Goal: Information Seeking & Learning: Learn about a topic

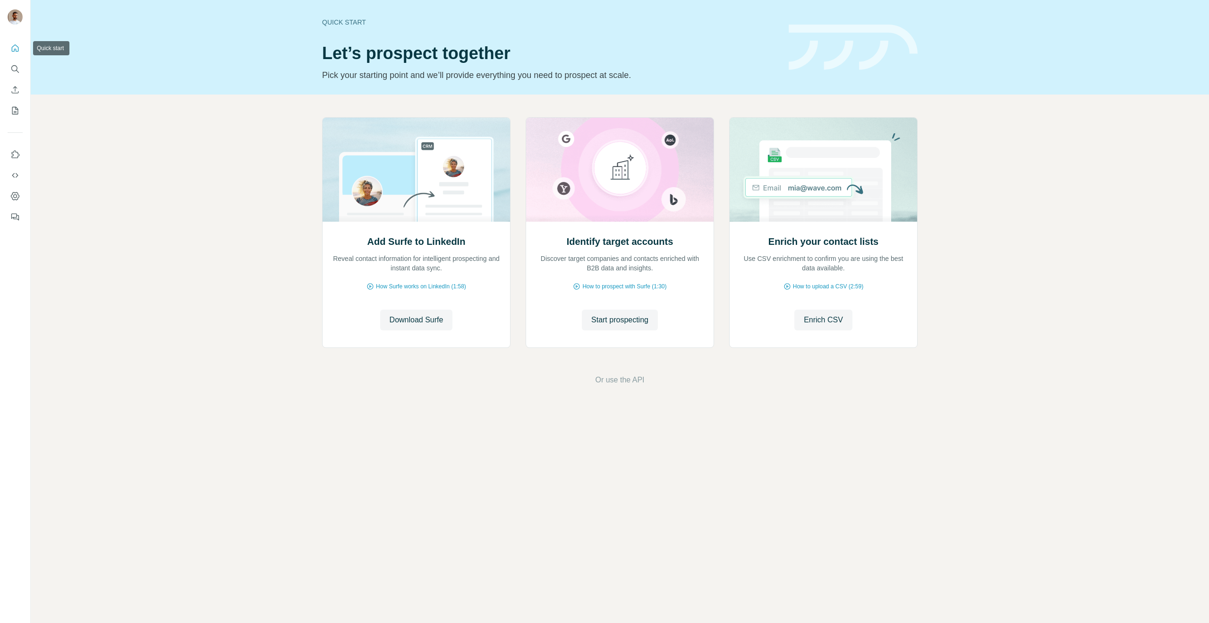
click at [13, 44] on icon "Quick start" at bounding box center [14, 47] width 9 height 9
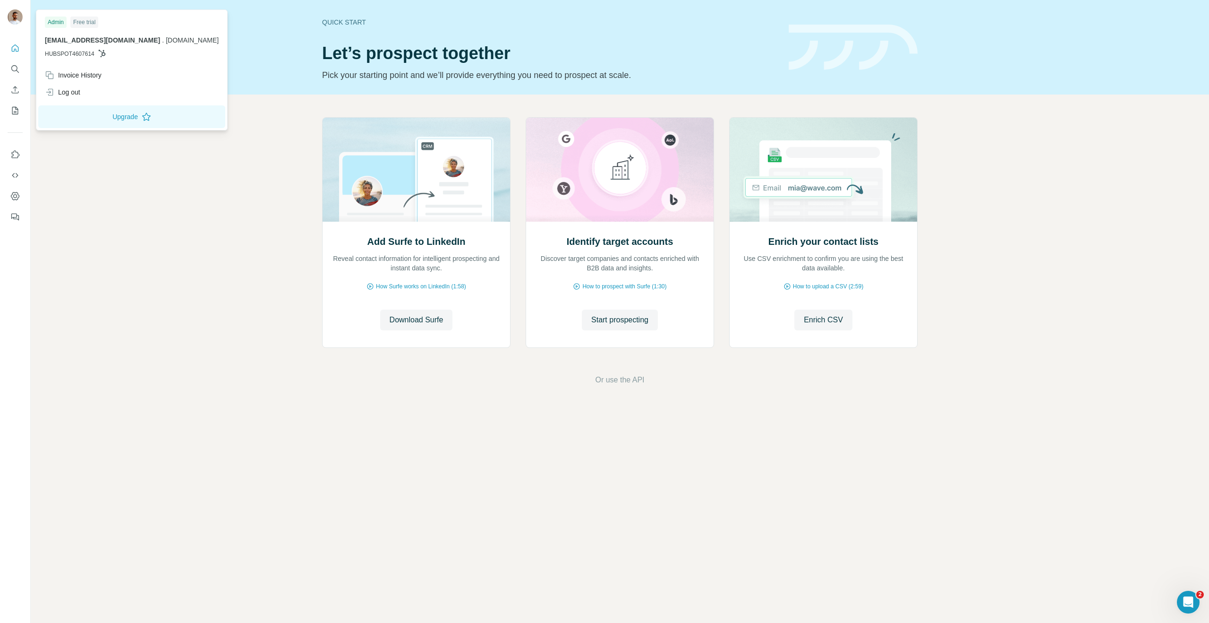
click at [15, 23] on img at bounding box center [15, 16] width 15 height 15
click at [15, 22] on img at bounding box center [15, 16] width 15 height 15
click at [17, 21] on img at bounding box center [15, 16] width 15 height 15
click at [13, 51] on icon "Quick start" at bounding box center [15, 47] width 7 height 7
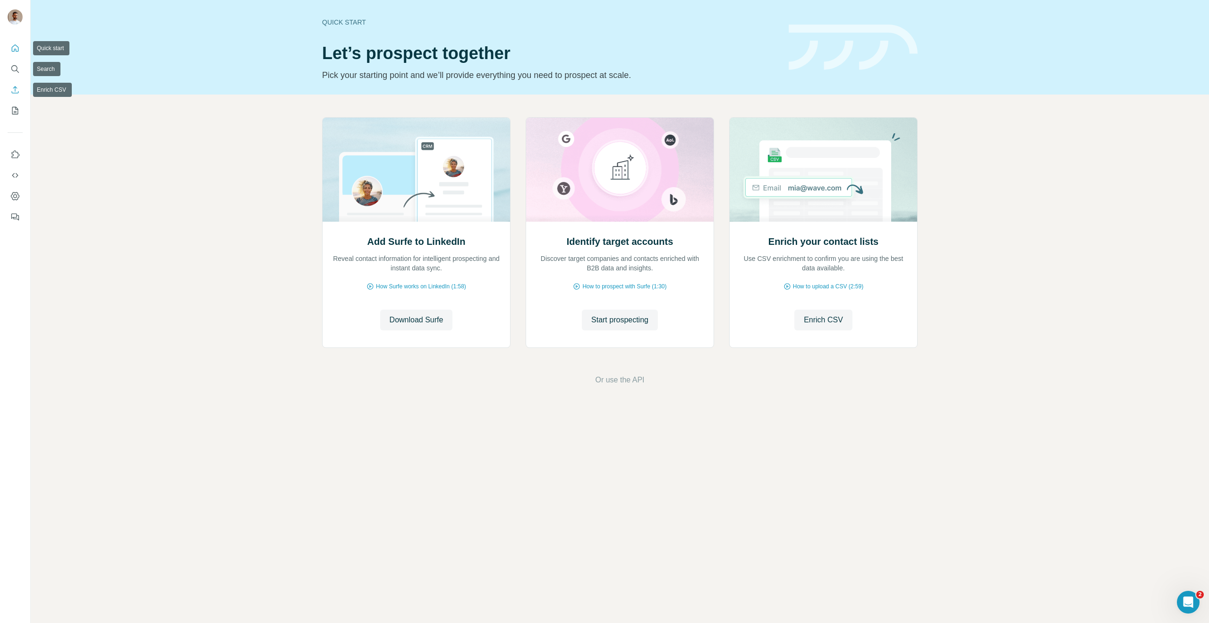
click at [17, 93] on icon "Enrich CSV" at bounding box center [15, 89] width 7 height 7
click at [22, 70] on button "Search" at bounding box center [15, 68] width 15 height 17
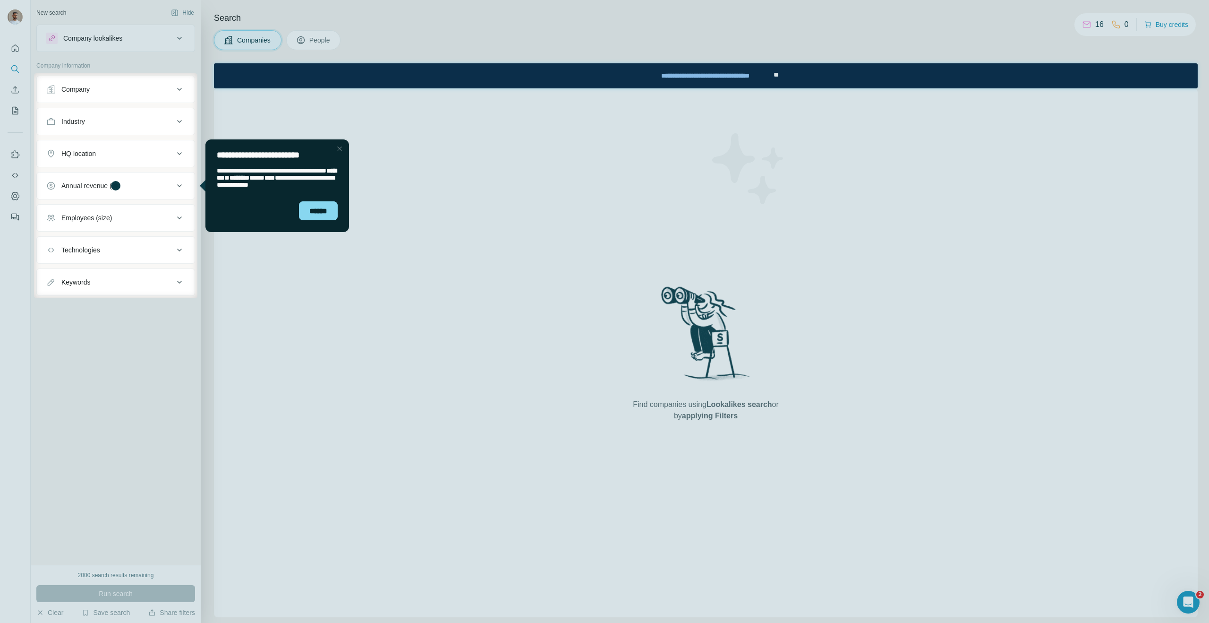
click at [341, 145] on div "Close Step" at bounding box center [339, 148] width 11 height 11
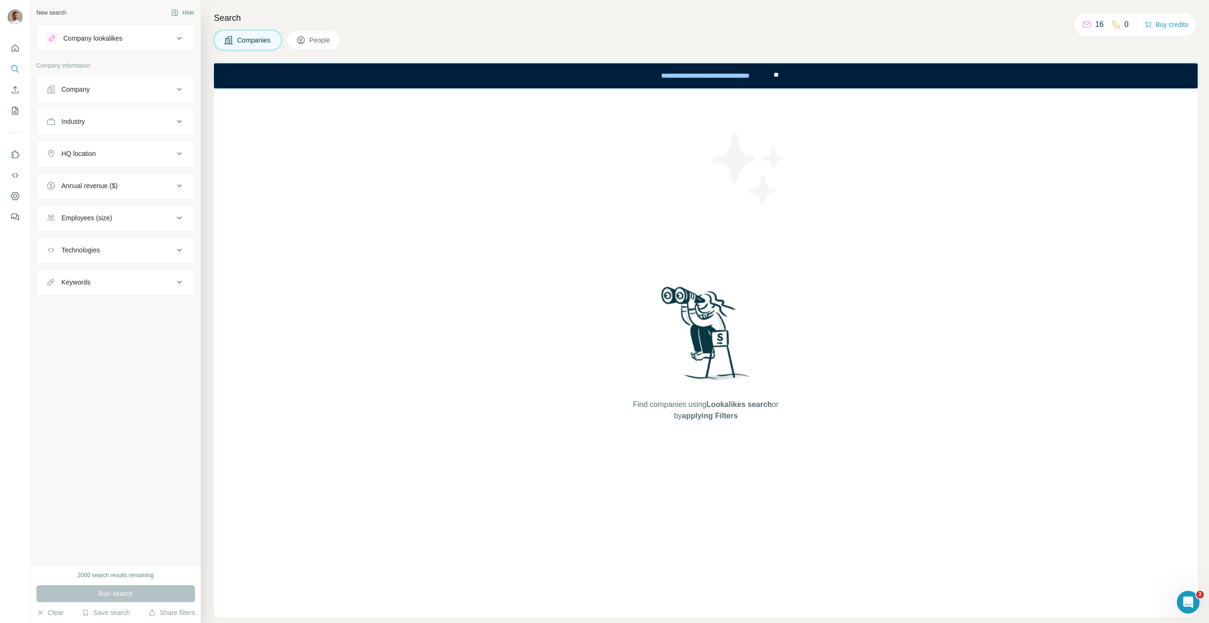
click at [1091, 24] on div "16" at bounding box center [1093, 24] width 22 height 11
click at [1088, 23] on icon at bounding box center [1086, 24] width 9 height 9
drag, startPoint x: 1113, startPoint y: 23, endPoint x: 1130, endPoint y: 27, distance: 18.0
click at [1130, 27] on div "16 0 Buy credits" at bounding box center [1135, 24] width 121 height 23
click at [1063, 164] on div "Find companies using Lookalikes search or by applying Filters" at bounding box center [706, 352] width 984 height 529
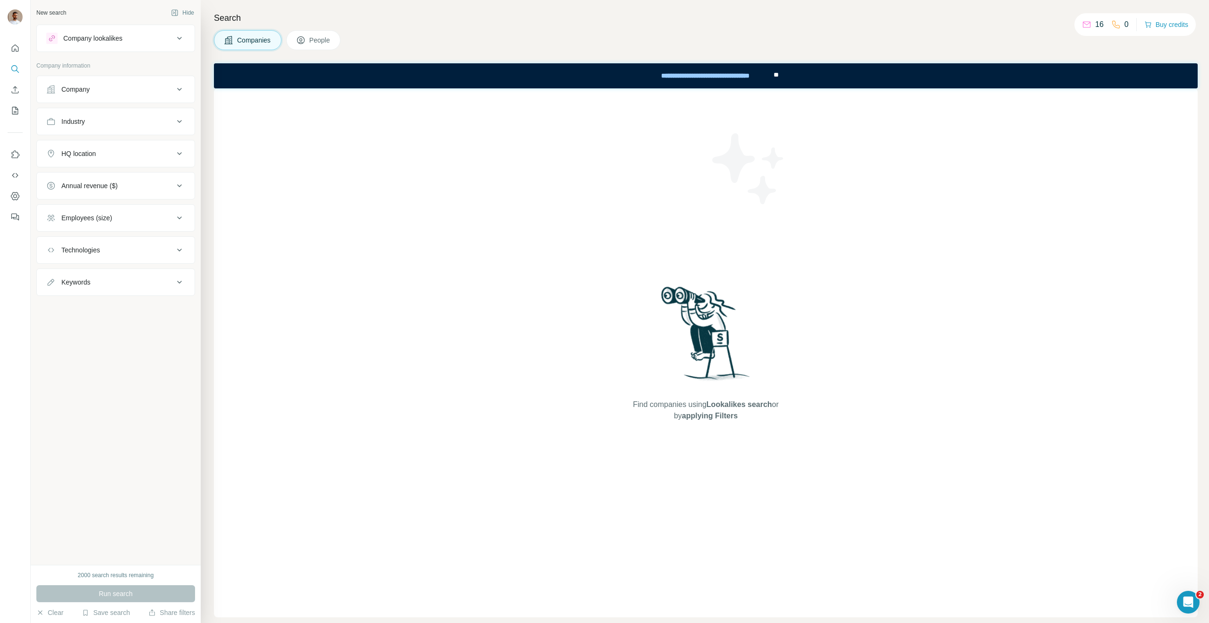
click at [1077, 32] on div "16 0 Buy credits" at bounding box center [1135, 24] width 121 height 23
click at [1083, 22] on icon at bounding box center [1087, 25] width 8 height 6
click at [97, 152] on div "HQ location" at bounding box center [110, 153] width 128 height 9
click at [102, 182] on input "text" at bounding box center [115, 177] width 139 height 17
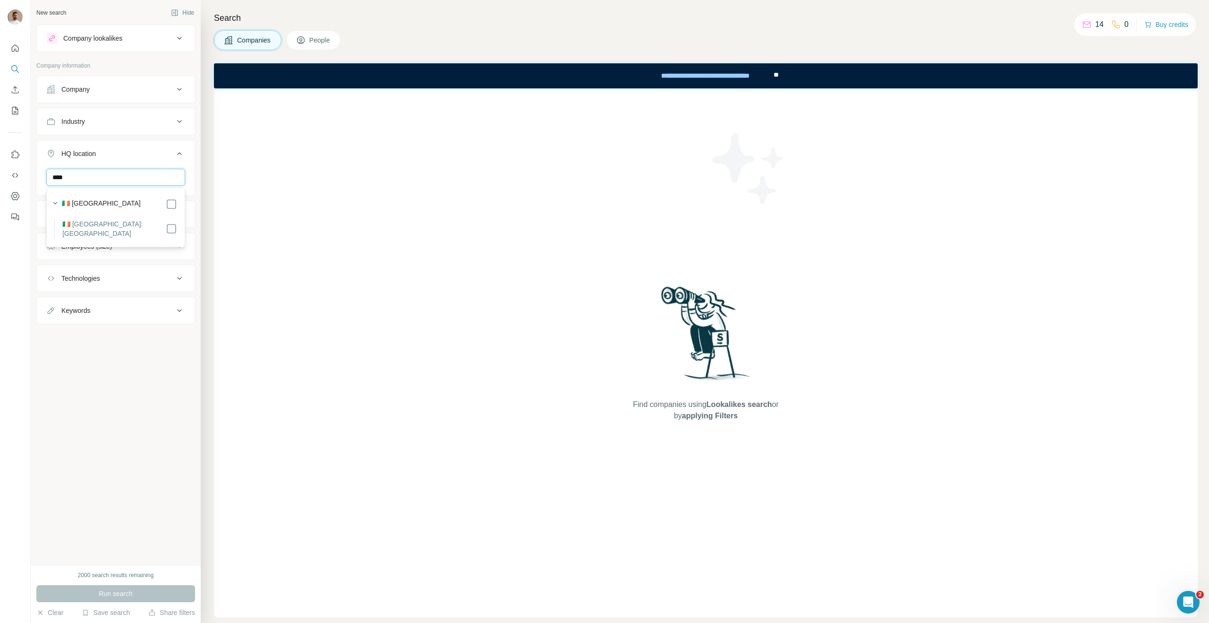
type input "****"
click at [178, 224] on div "🇮🇪 [GEOGRAPHIC_DATA] 🇮🇪 [GEOGRAPHIC_DATA]: [GEOGRAPHIC_DATA]" at bounding box center [116, 217] width 134 height 55
click at [181, 404] on div "New search Hide Company lookalikes Company information Company Industry HQ loca…" at bounding box center [116, 282] width 170 height 564
click at [89, 128] on button "Industry" at bounding box center [116, 121] width 158 height 23
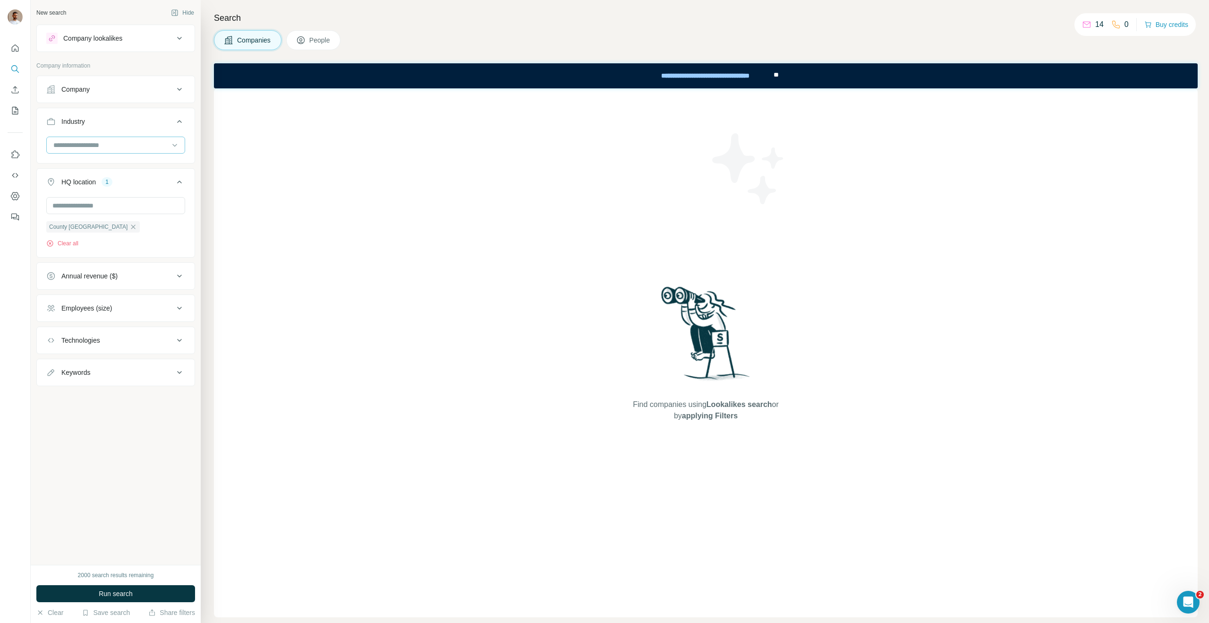
click at [93, 141] on input at bounding box center [110, 145] width 117 height 10
click at [93, 144] on input at bounding box center [110, 145] width 117 height 10
click at [94, 143] on input at bounding box center [110, 145] width 117 height 10
drag, startPoint x: 95, startPoint y: 143, endPoint x: 127, endPoint y: 184, distance: 51.8
click at [95, 143] on input at bounding box center [110, 145] width 117 height 10
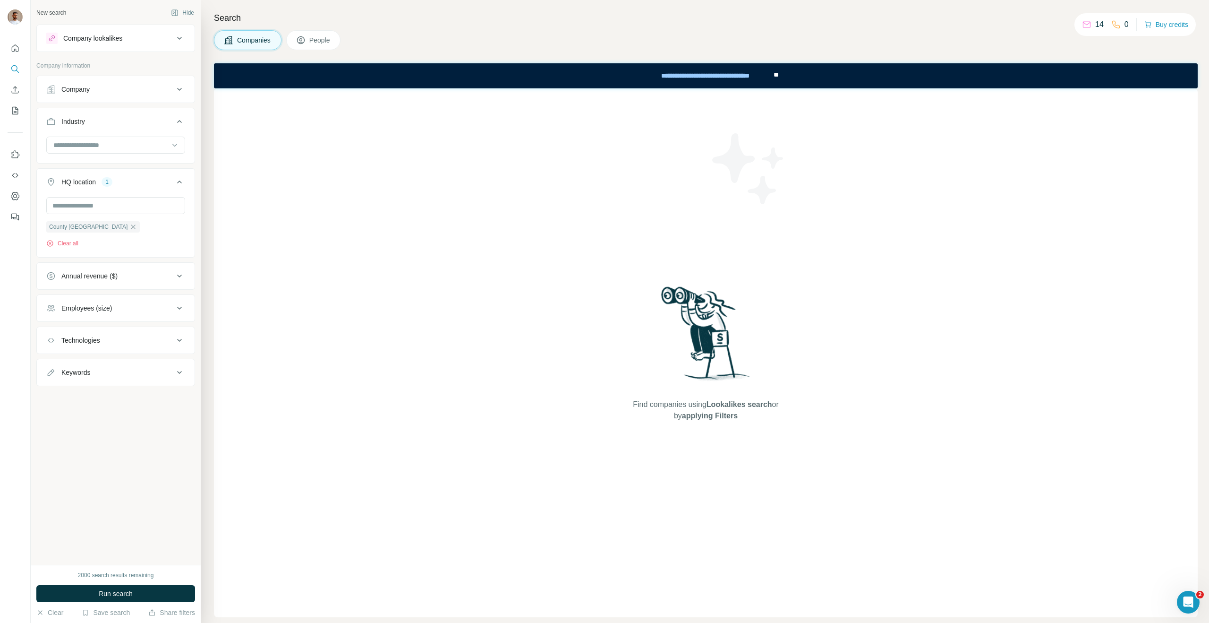
click at [75, 135] on button "Industry" at bounding box center [116, 123] width 158 height 26
click at [112, 128] on button "Industry" at bounding box center [116, 121] width 158 height 23
click at [159, 149] on input at bounding box center [110, 145] width 117 height 10
click at [111, 143] on input at bounding box center [110, 145] width 117 height 10
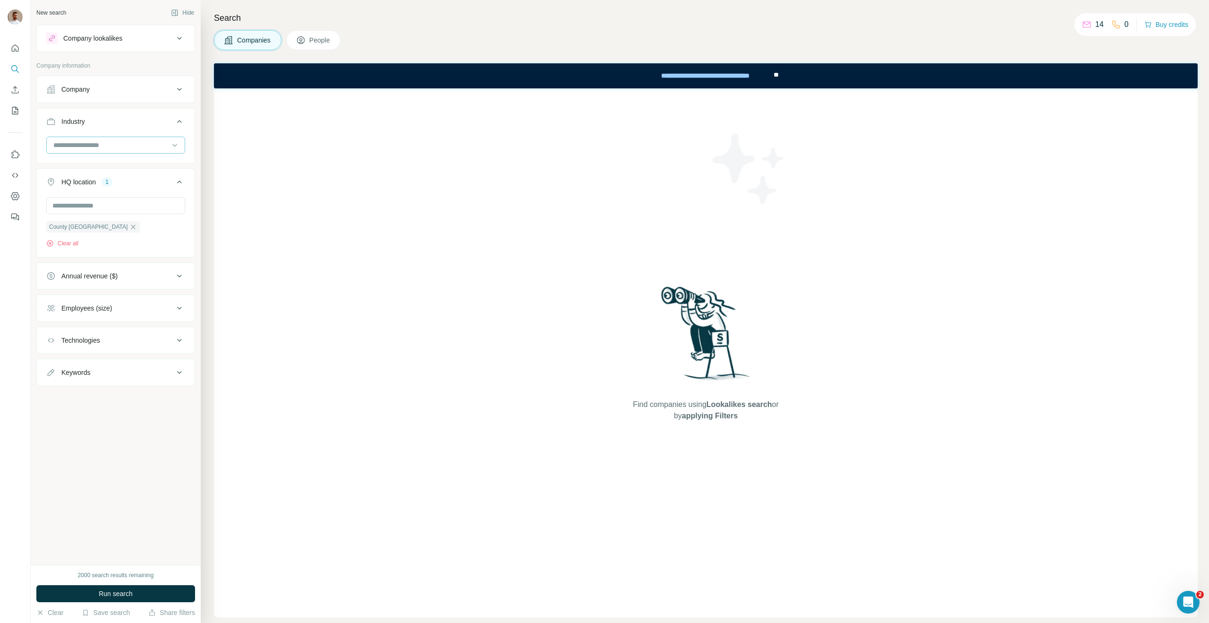
click at [100, 147] on input at bounding box center [110, 145] width 117 height 10
click at [88, 145] on input at bounding box center [110, 145] width 117 height 10
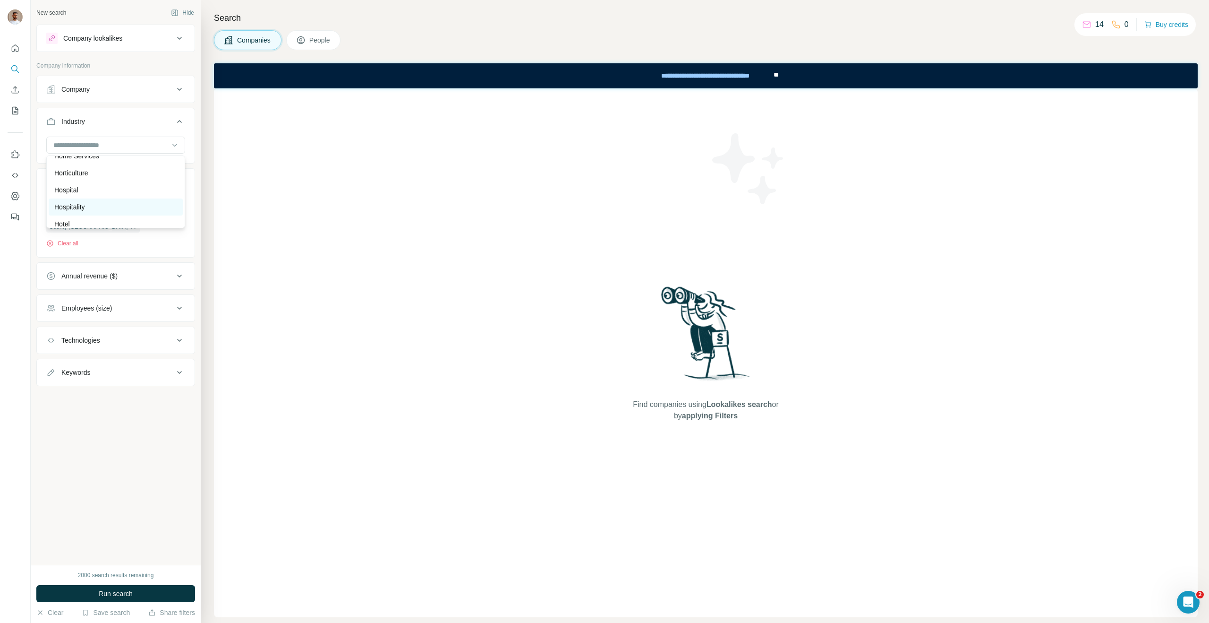
scroll to position [4773, 0]
click at [101, 215] on div "Hotel" at bounding box center [116, 221] width 134 height 17
click at [133, 586] on button "Run search" at bounding box center [115, 593] width 159 height 17
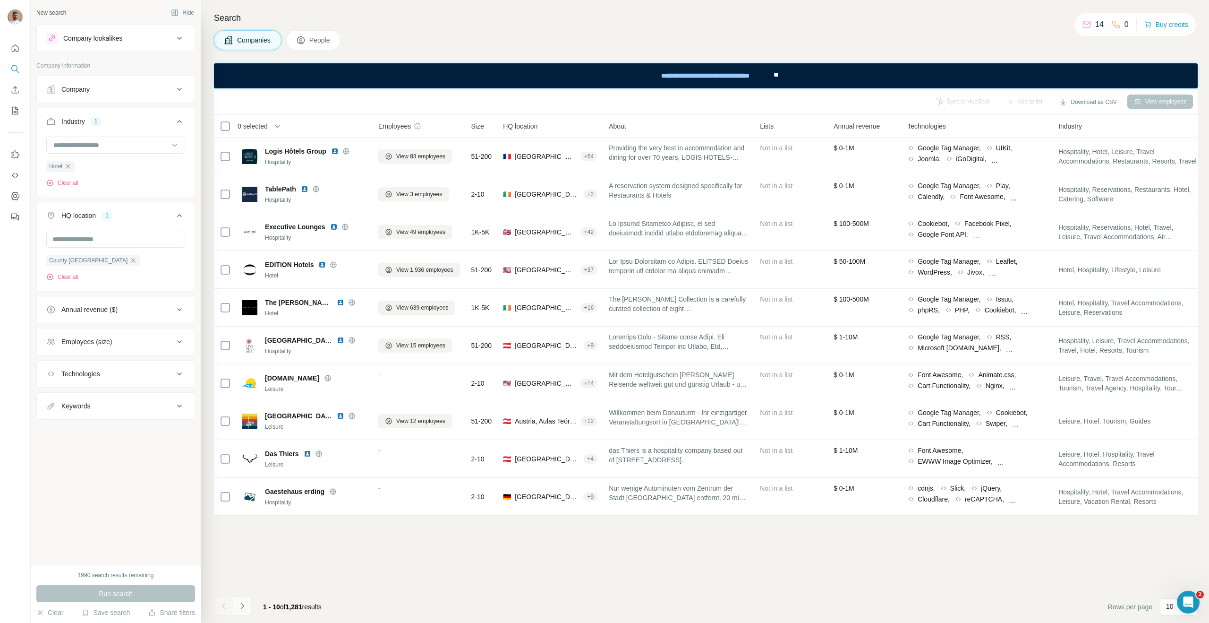
click at [249, 602] on button "Navigate to next page" at bounding box center [242, 605] width 19 height 19
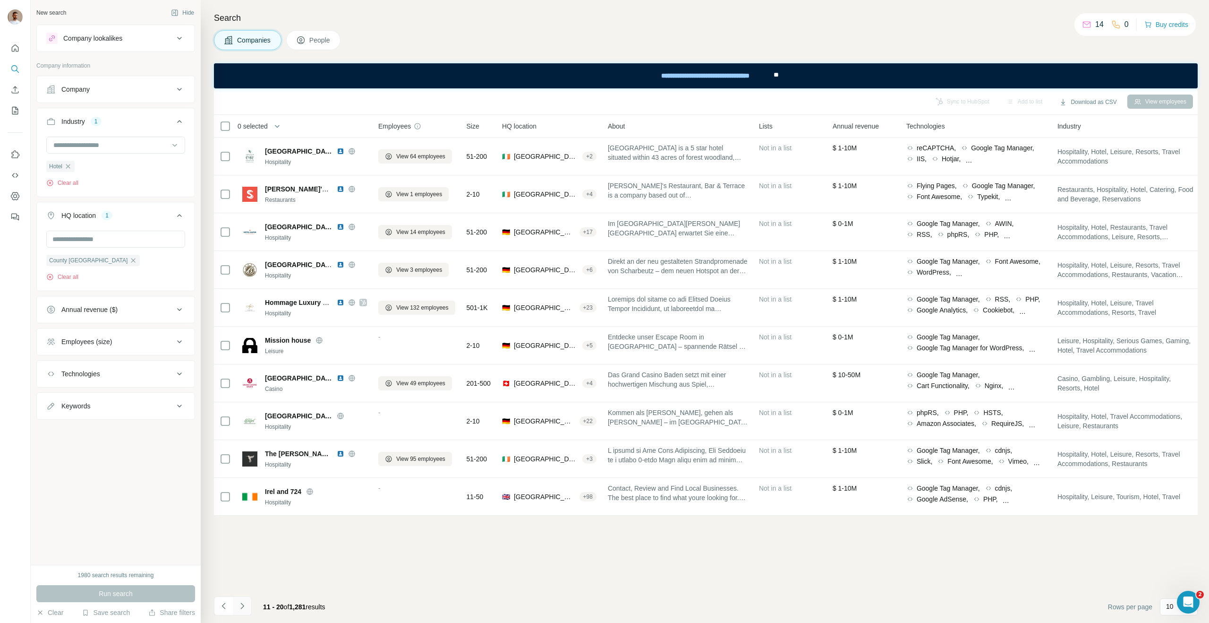
click at [248, 602] on button "Navigate to next page" at bounding box center [242, 605] width 19 height 19
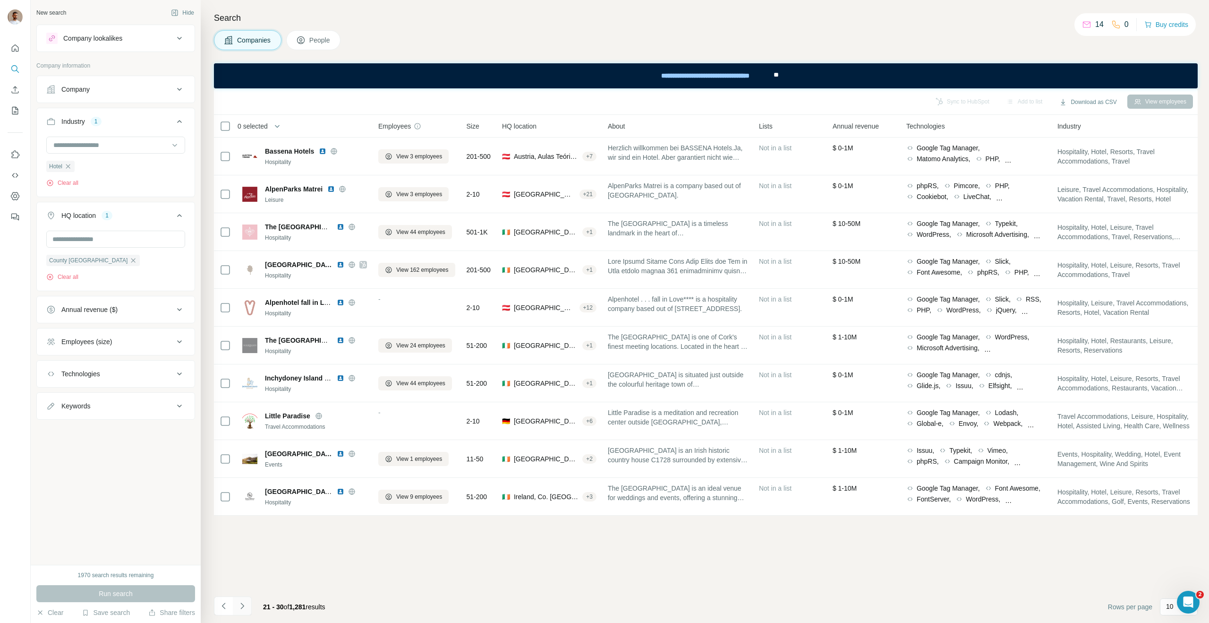
click at [249, 602] on button "Navigate to next page" at bounding box center [242, 605] width 19 height 19
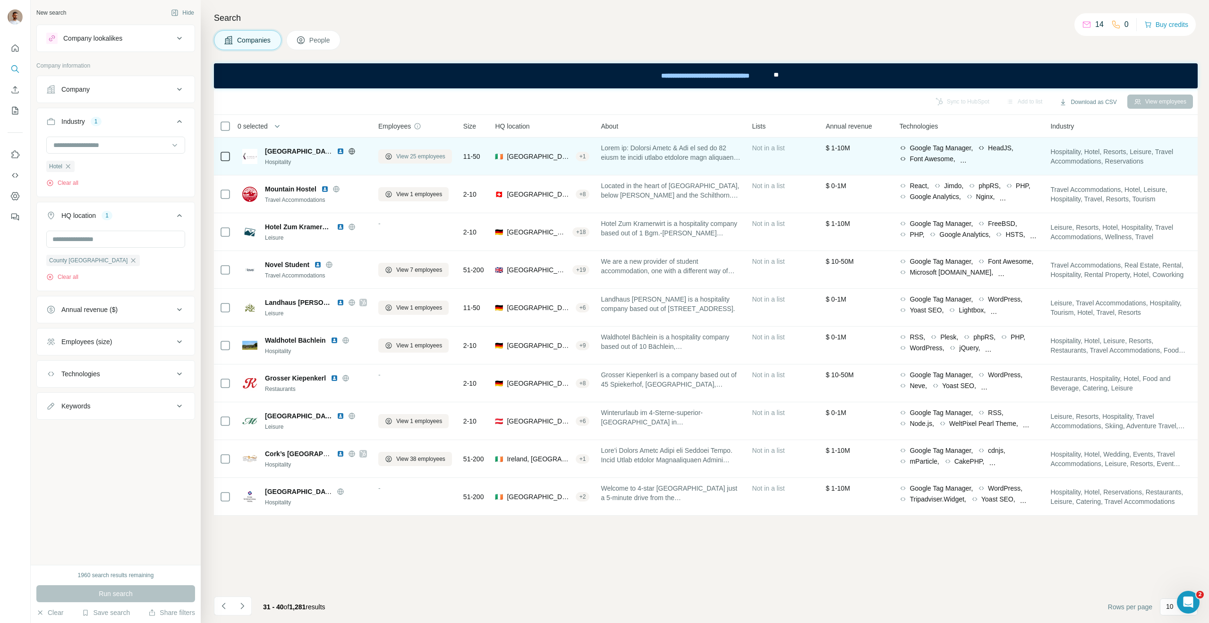
click at [429, 158] on span "View 25 employees" at bounding box center [420, 156] width 49 height 9
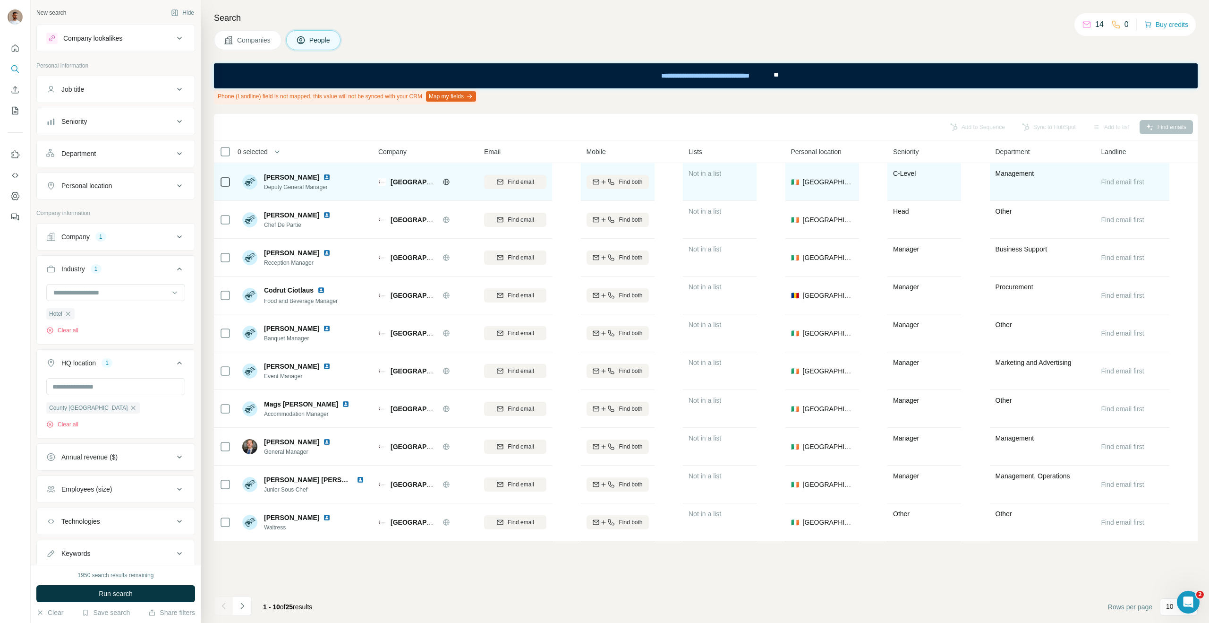
click at [446, 184] on icon at bounding box center [446, 182] width 2 height 6
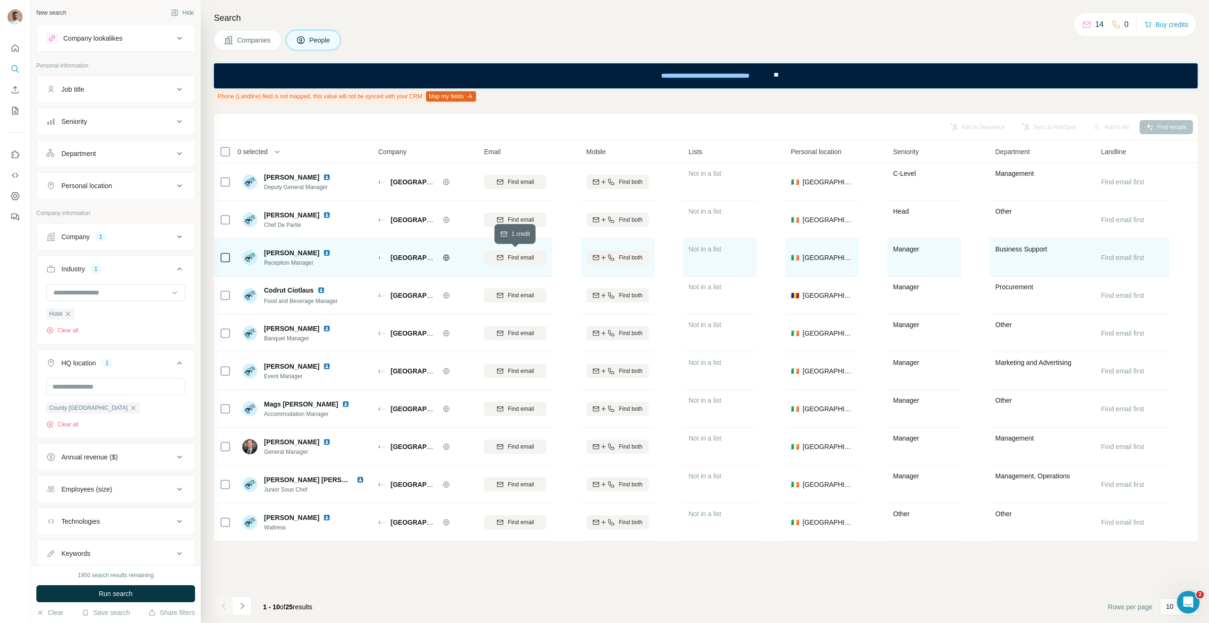
click at [524, 259] on span "Find email" at bounding box center [521, 257] width 26 height 9
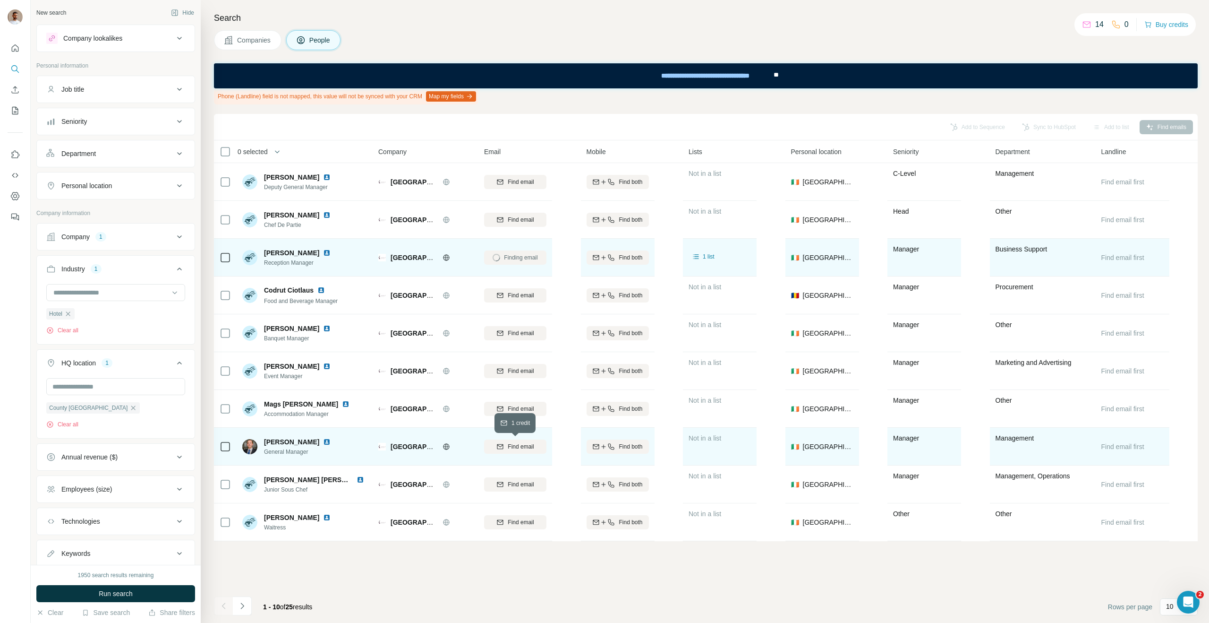
click at [508, 450] on span "Find email" at bounding box center [521, 446] width 26 height 9
click at [220, 256] on icon at bounding box center [225, 257] width 11 height 11
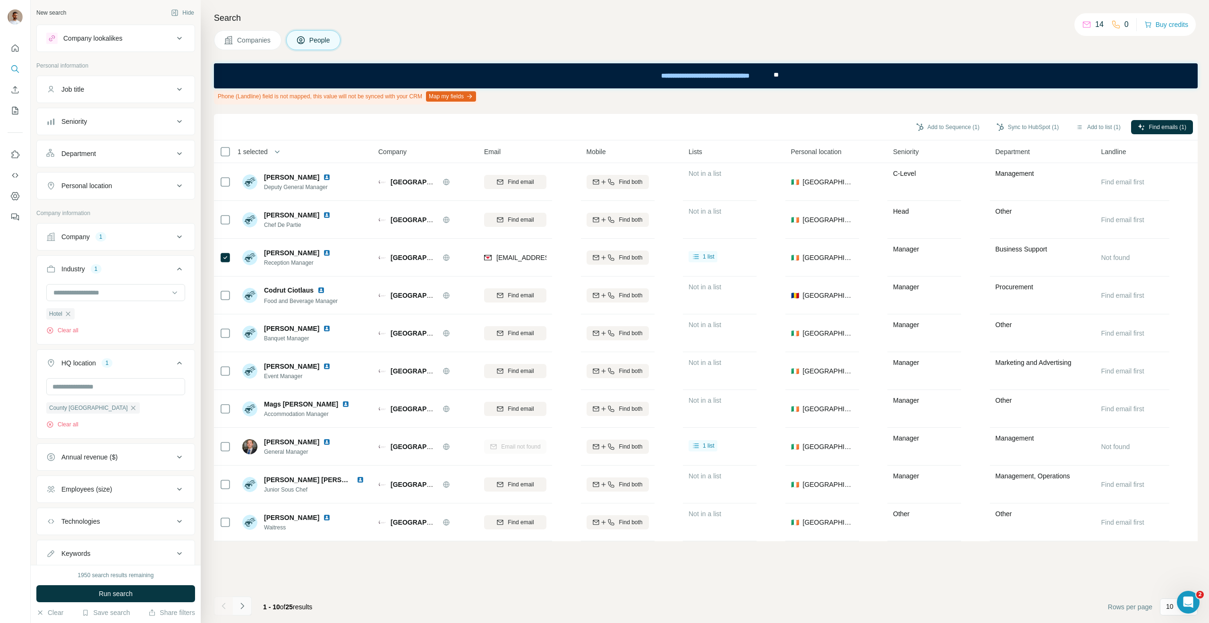
click at [242, 606] on icon "Navigate to next page" at bounding box center [241, 605] width 3 height 6
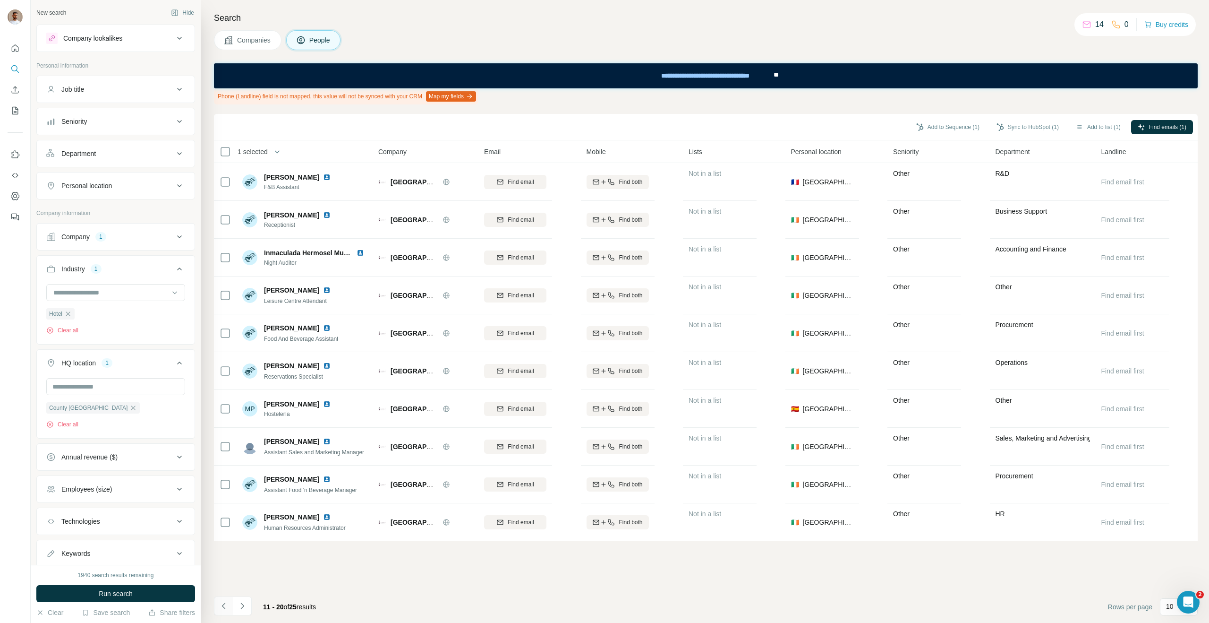
click at [229, 602] on button "Navigate to previous page" at bounding box center [223, 605] width 19 height 19
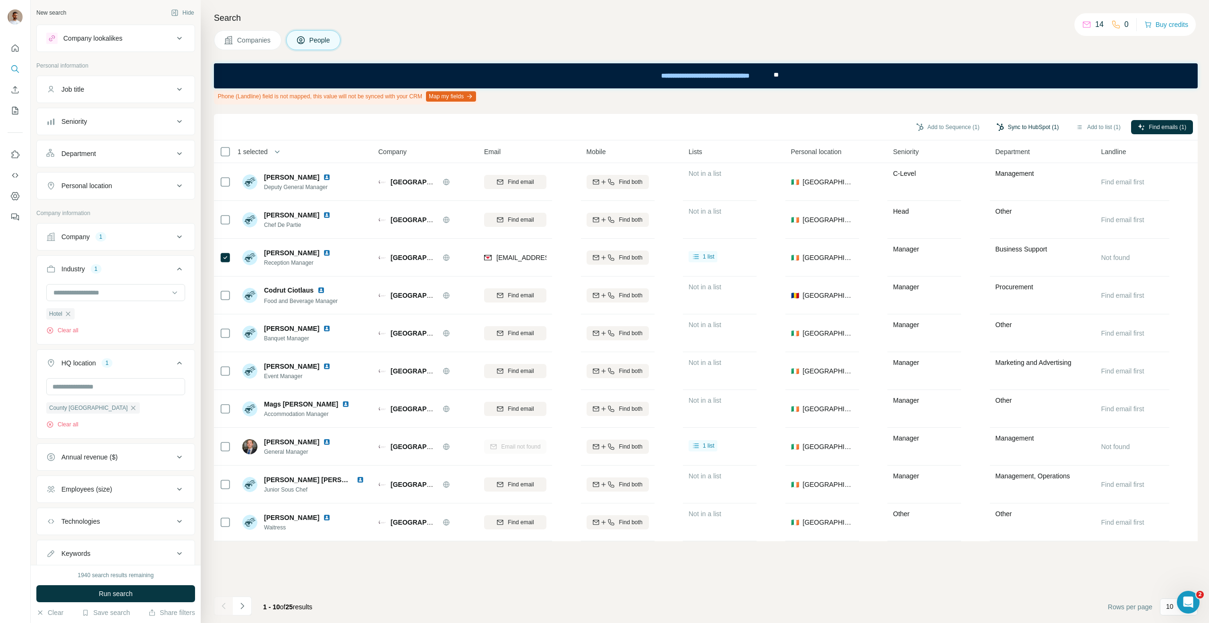
click at [1015, 128] on button "Sync to HubSpot (1)" at bounding box center [1028, 127] width 76 height 14
click at [1015, 204] on button "Sync to HubSpot" at bounding box center [1007, 208] width 105 height 19
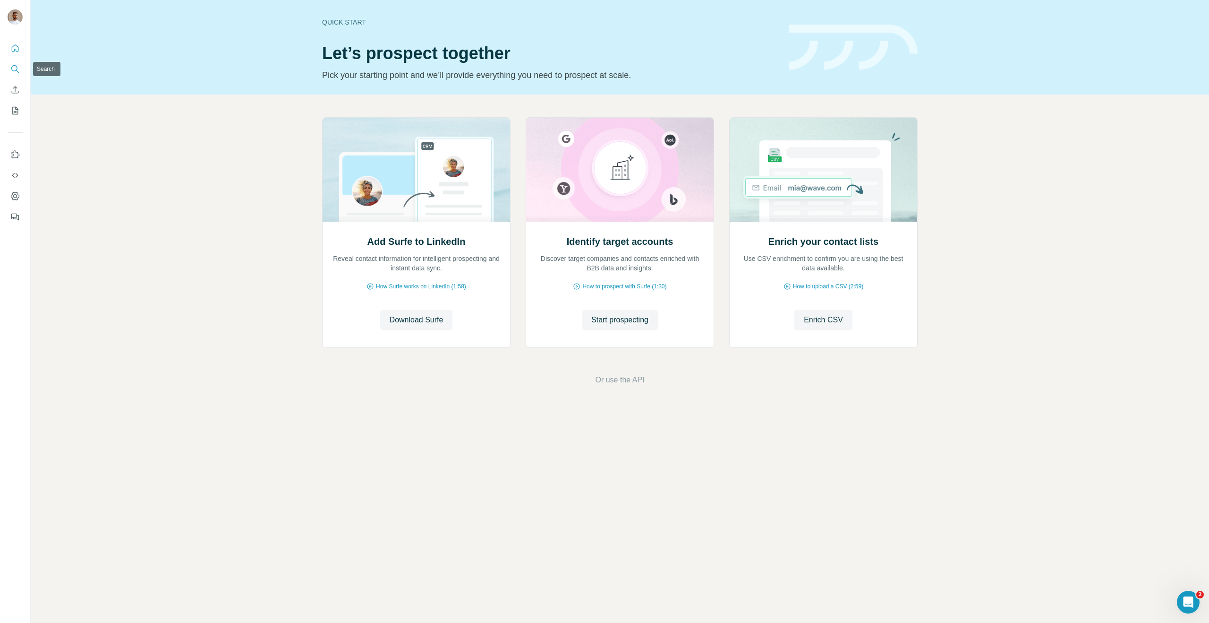
click at [9, 75] on button "Search" at bounding box center [15, 68] width 15 height 17
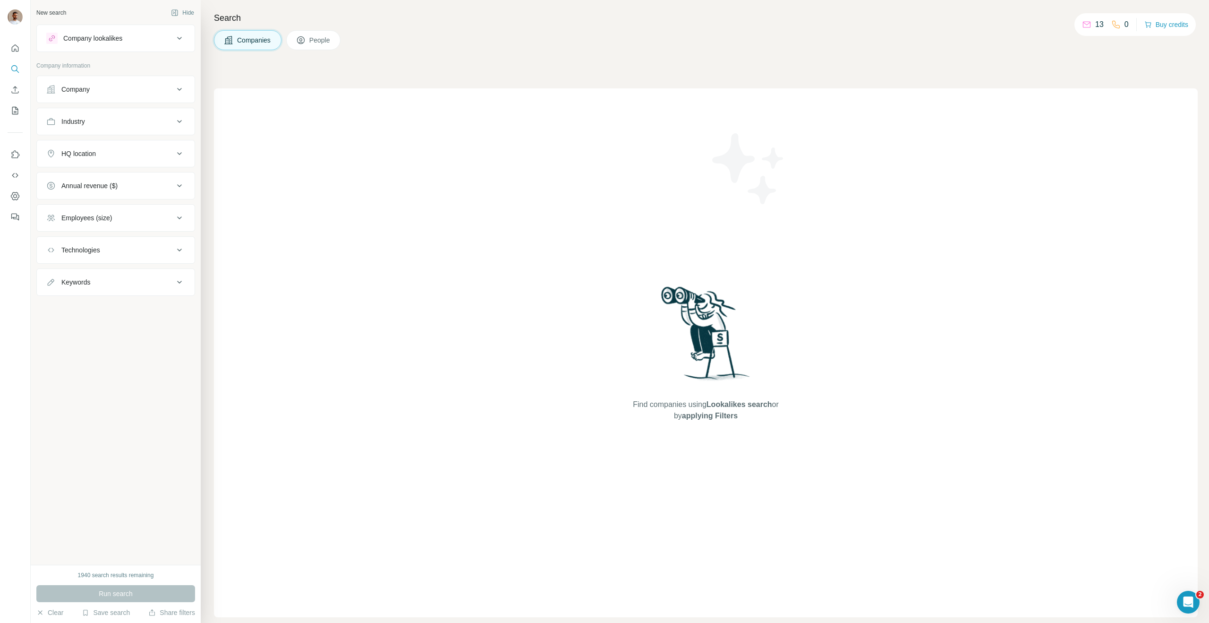
click at [84, 151] on div "HQ location" at bounding box center [78, 153] width 34 height 9
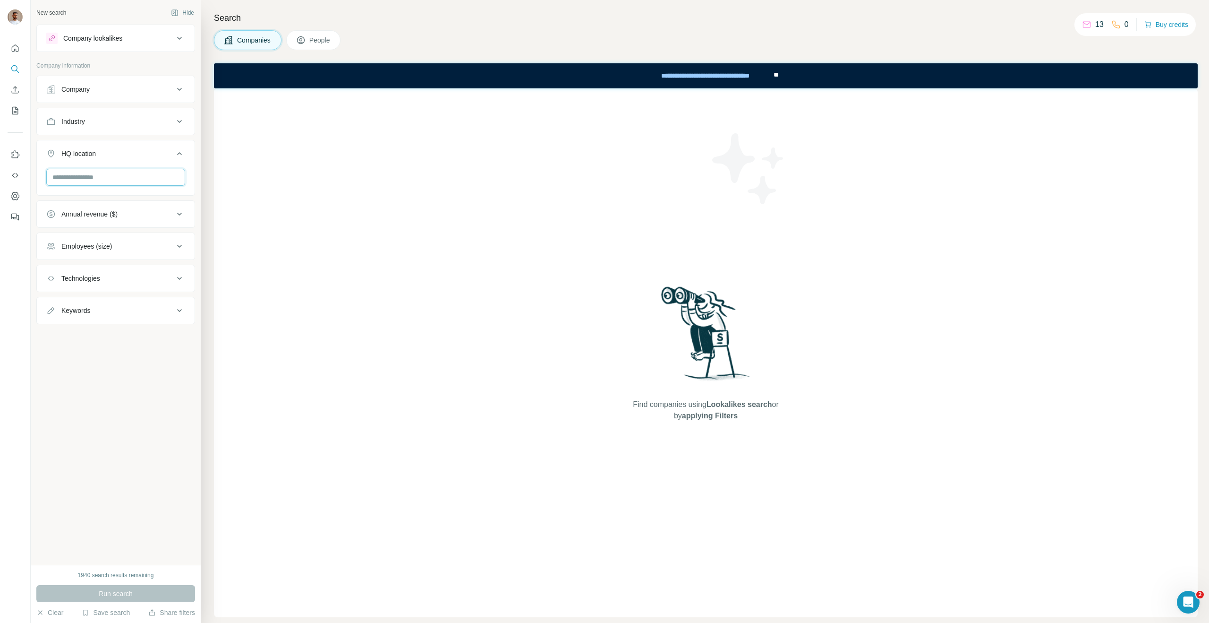
click at [98, 172] on input "text" at bounding box center [115, 177] width 139 height 17
type input "****"
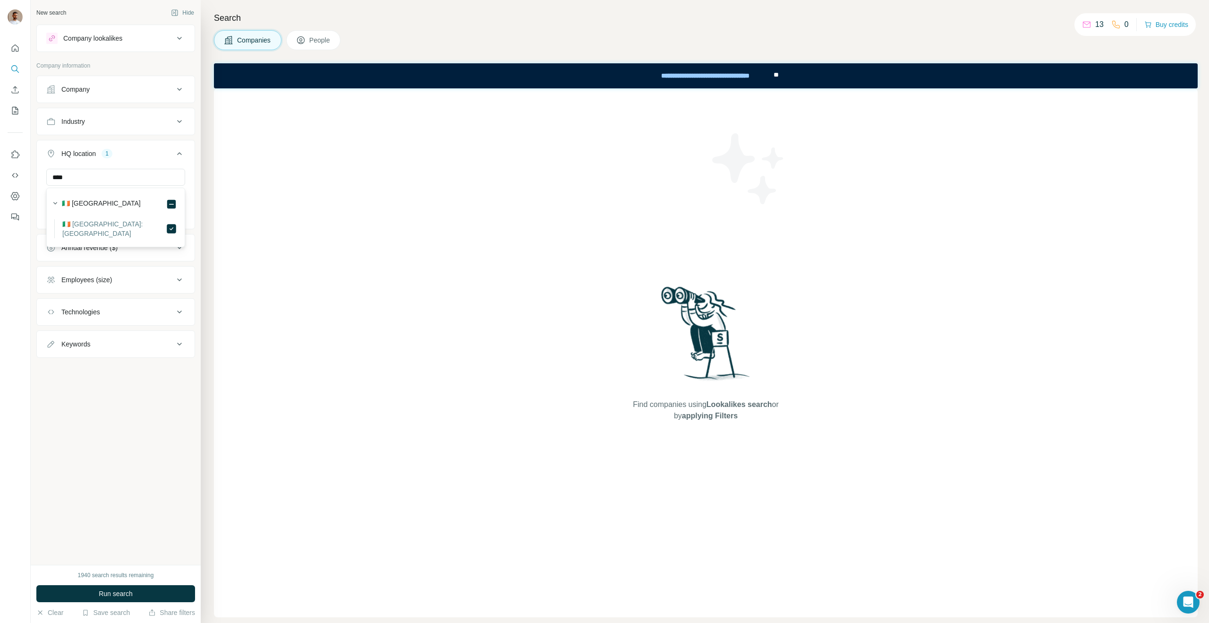
click at [134, 121] on div "Industry" at bounding box center [110, 121] width 128 height 9
click at [95, 141] on input at bounding box center [110, 145] width 117 height 10
type input "****"
click at [97, 164] on div "Hotel" at bounding box center [115, 166] width 123 height 9
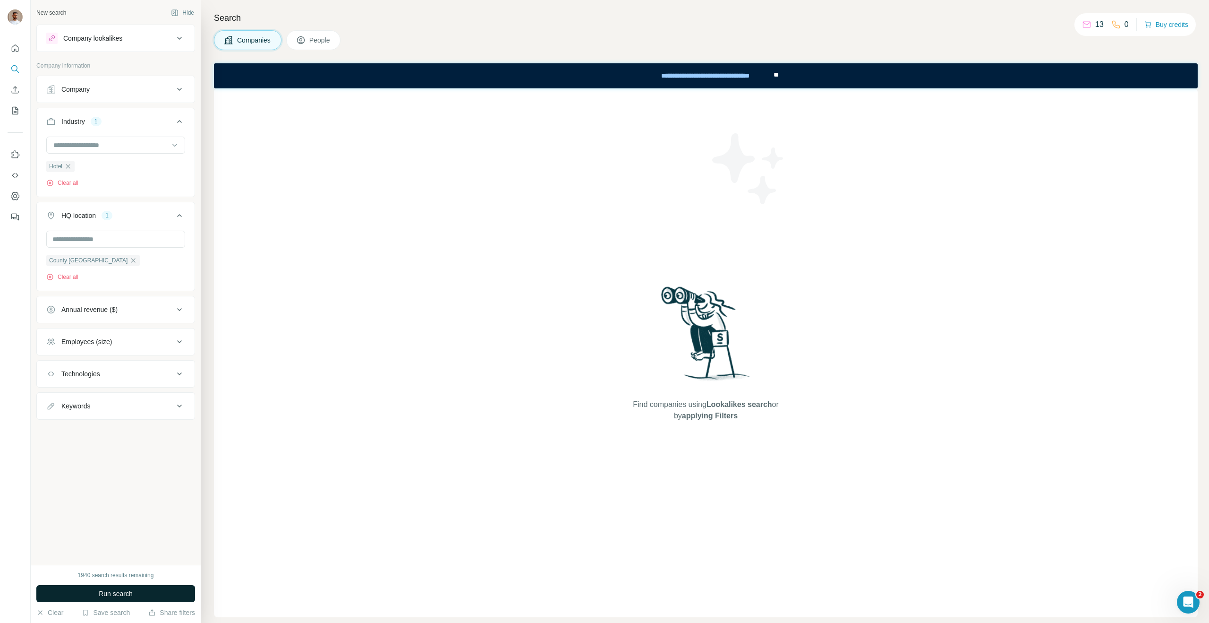
click at [117, 591] on span "Run search" at bounding box center [116, 593] width 34 height 9
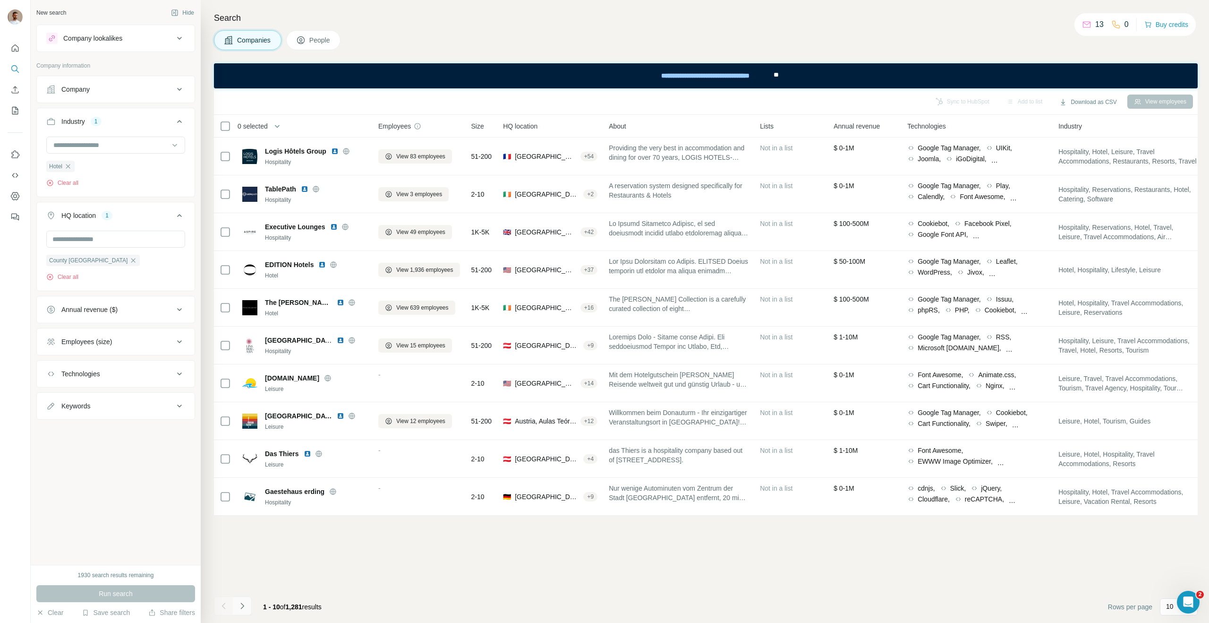
click at [241, 606] on icon "Navigate to next page" at bounding box center [242, 605] width 9 height 9
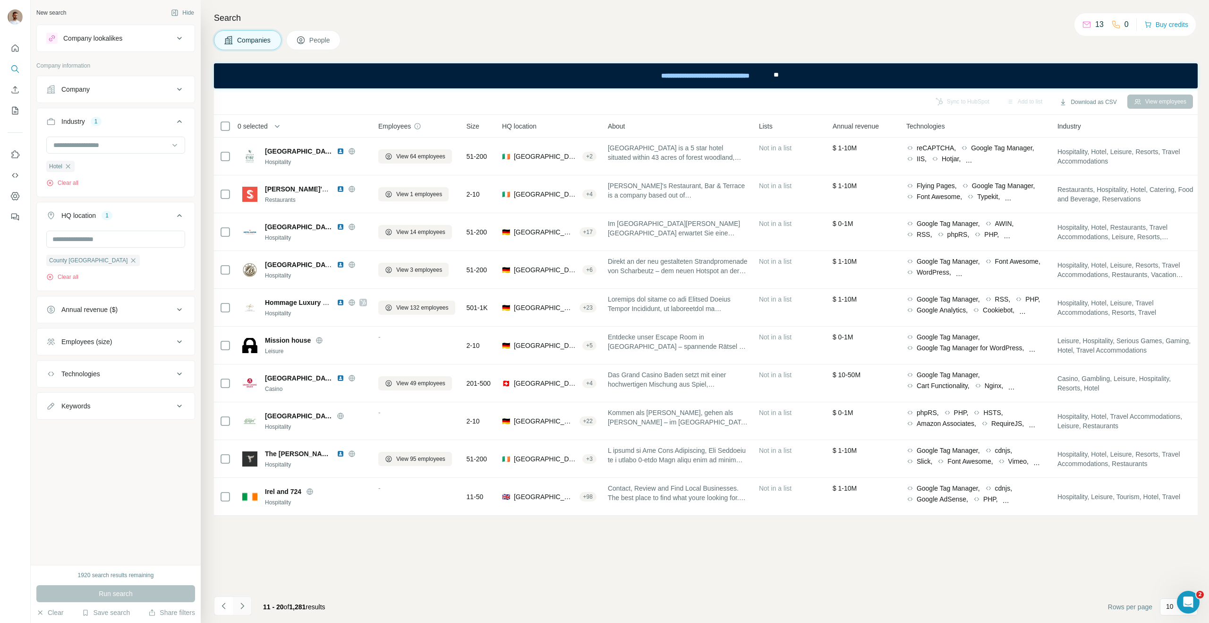
click at [241, 606] on icon "Navigate to next page" at bounding box center [242, 605] width 9 height 9
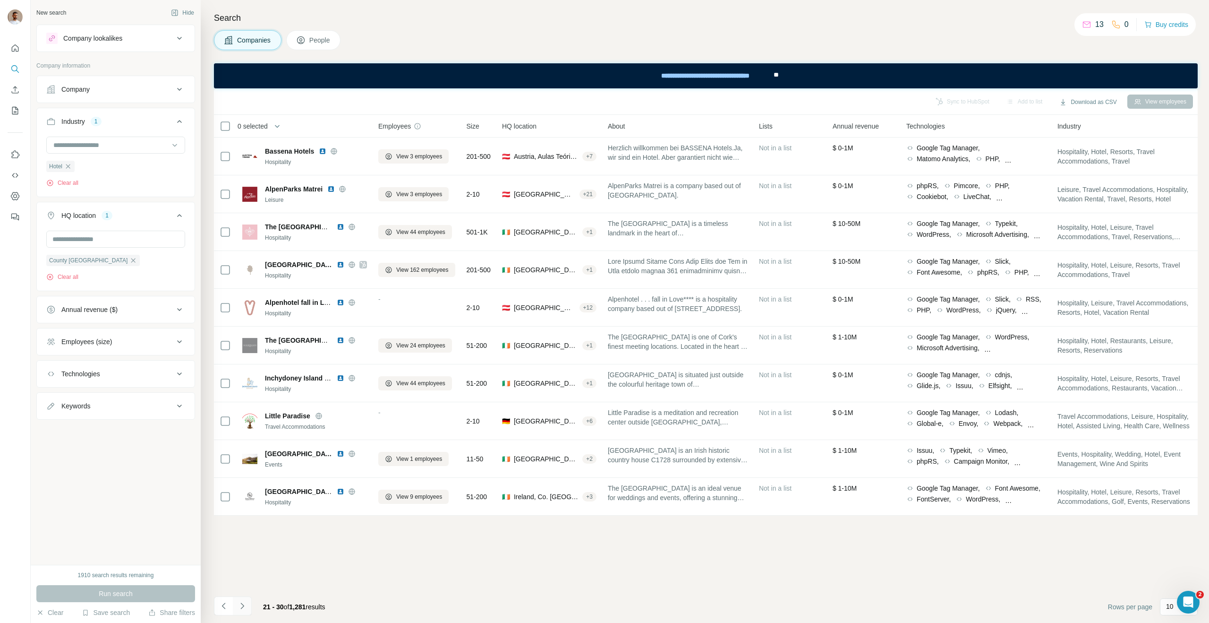
click at [249, 604] on button "Navigate to next page" at bounding box center [242, 605] width 19 height 19
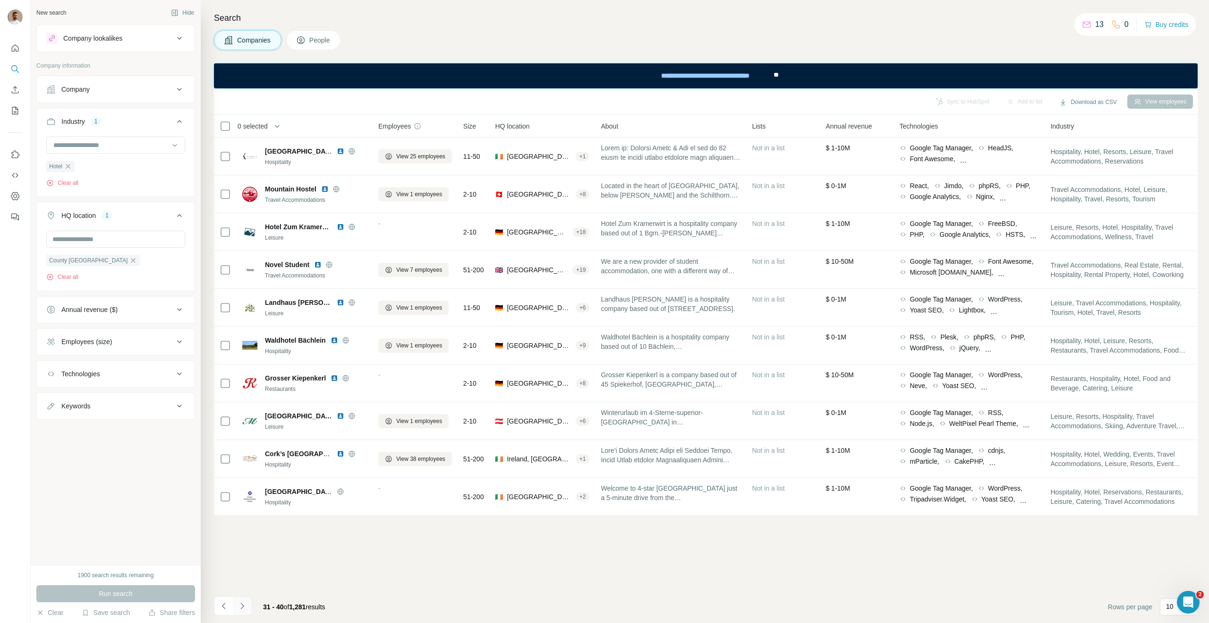
click at [249, 604] on button "Navigate to next page" at bounding box center [242, 605] width 19 height 19
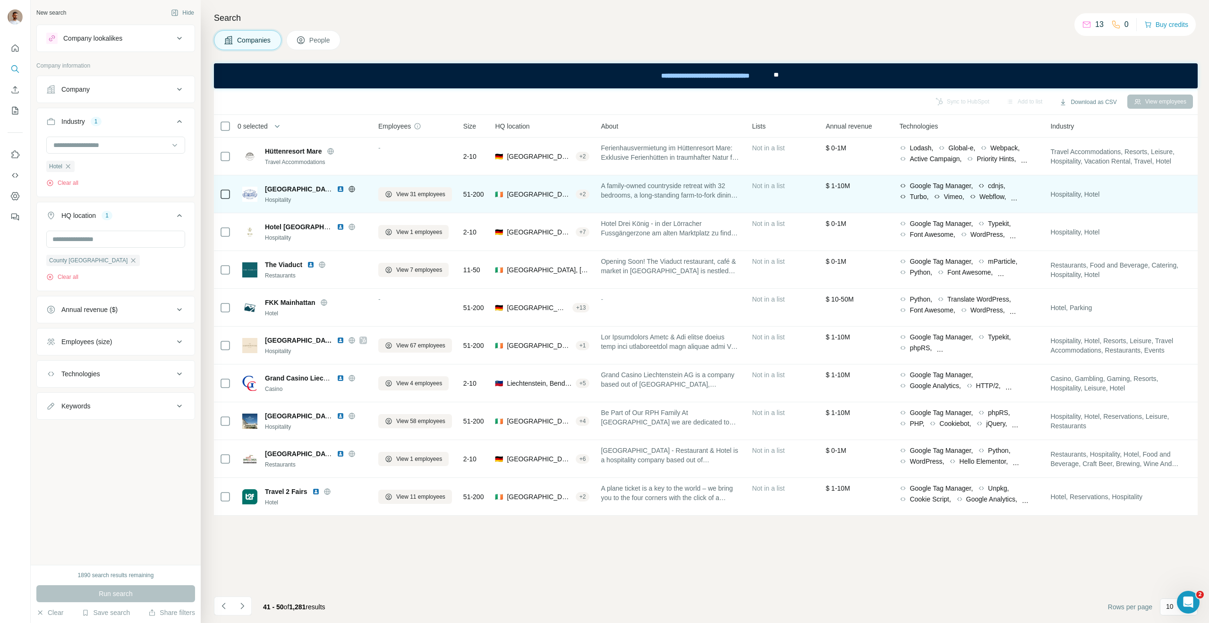
click at [352, 190] on icon at bounding box center [352, 189] width 8 height 8
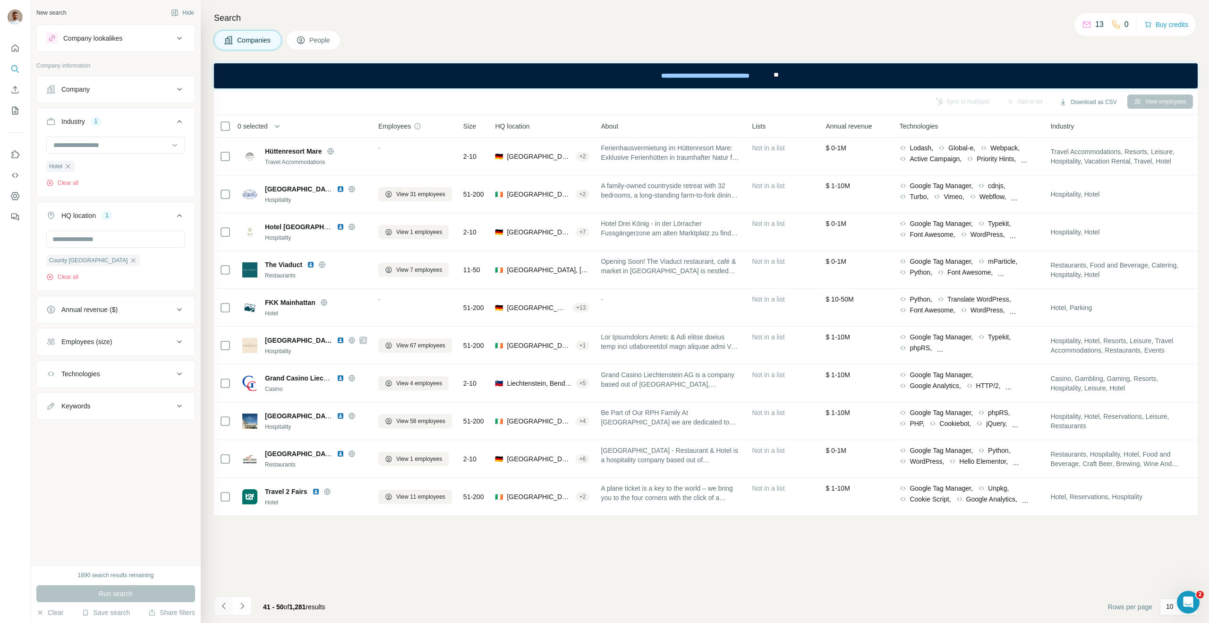
click at [219, 606] on icon "Navigate to previous page" at bounding box center [223, 605] width 9 height 9
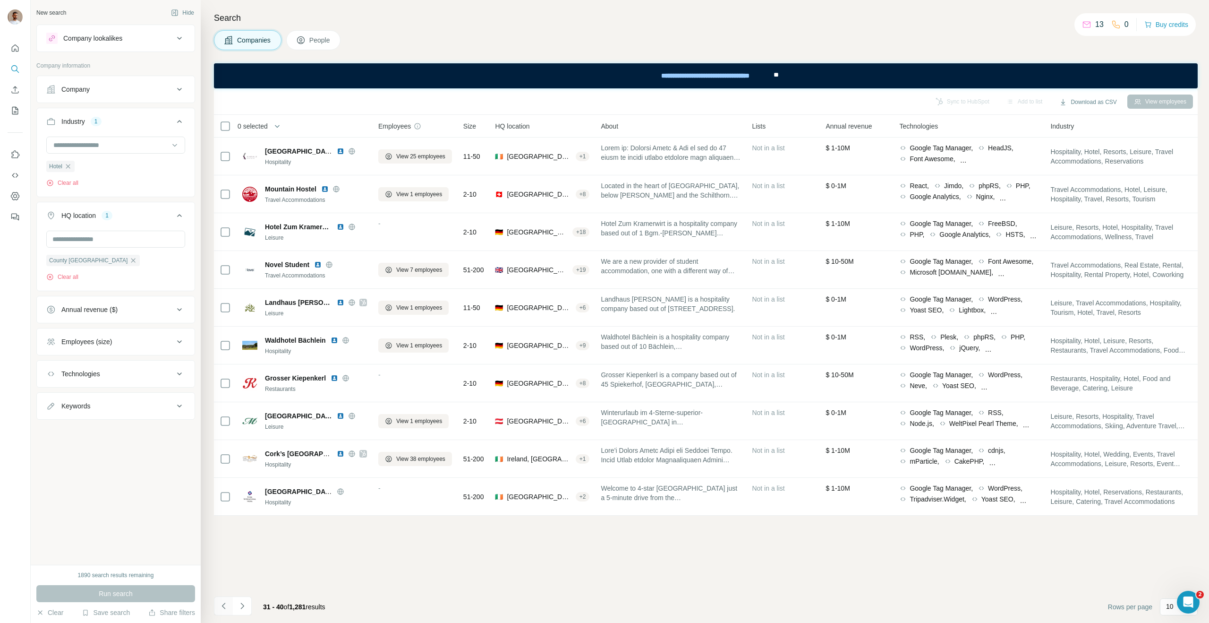
click at [230, 607] on button "Navigate to previous page" at bounding box center [223, 605] width 19 height 19
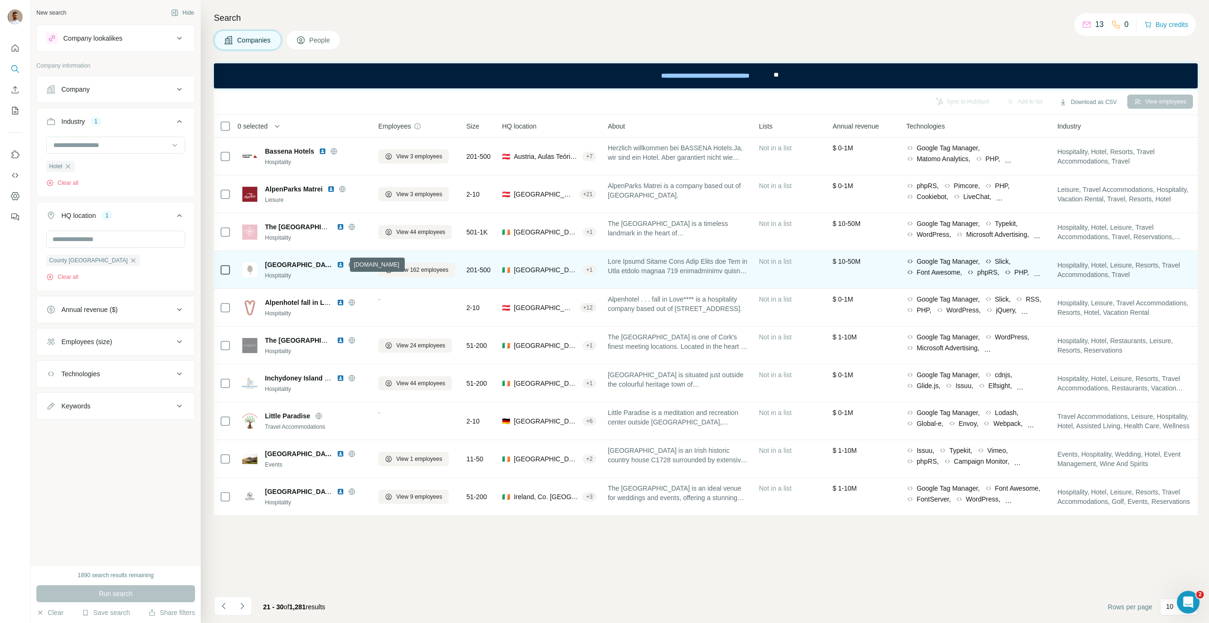
click at [348, 265] on icon at bounding box center [352, 265] width 8 height 8
